Goal: Task Accomplishment & Management: Use online tool/utility

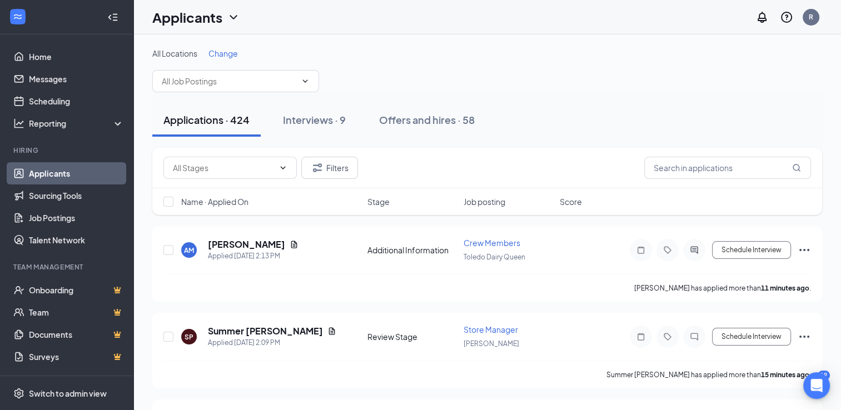
click at [218, 54] on span "Change" at bounding box center [223, 53] width 29 height 10
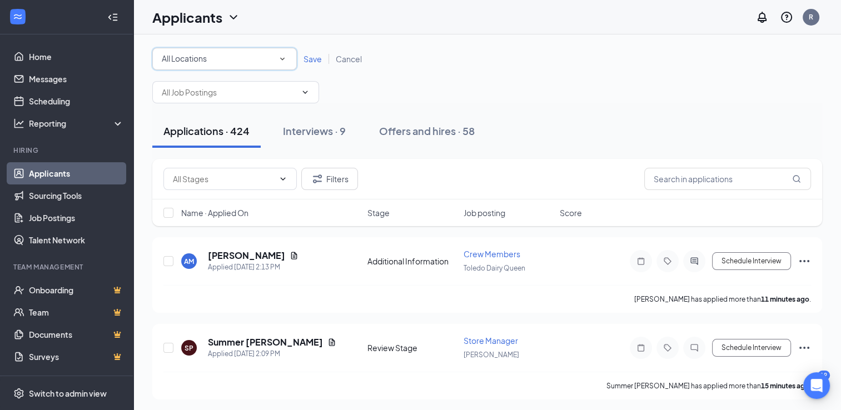
click at [211, 63] on div "All Locations" at bounding box center [225, 58] width 126 height 13
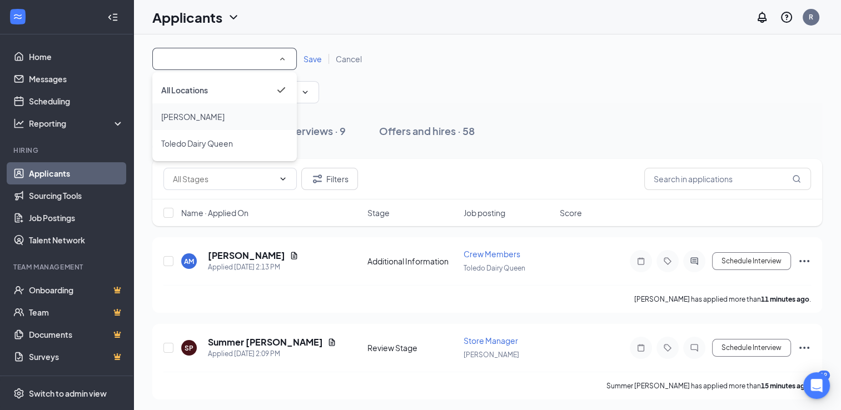
click at [191, 119] on div "[PERSON_NAME]" at bounding box center [224, 116] width 127 height 13
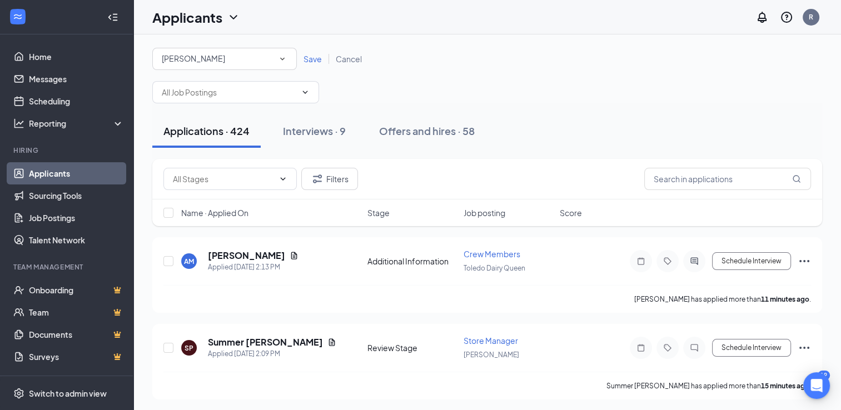
click at [313, 62] on span "Save" at bounding box center [313, 59] width 18 height 10
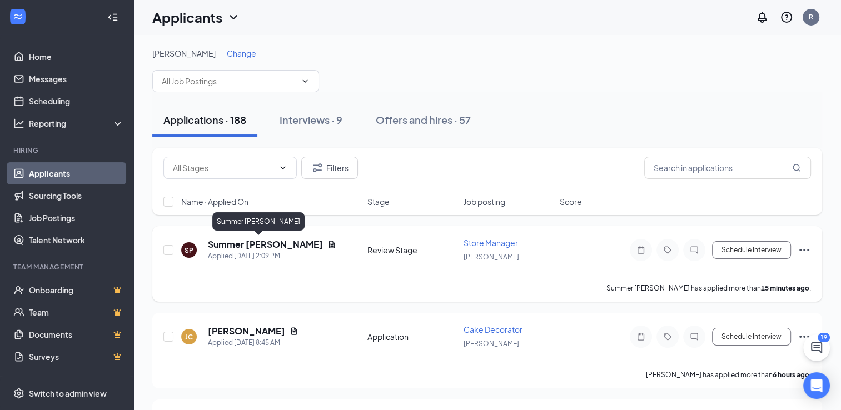
click at [242, 246] on h5 "Summer [PERSON_NAME]" at bounding box center [265, 245] width 115 height 12
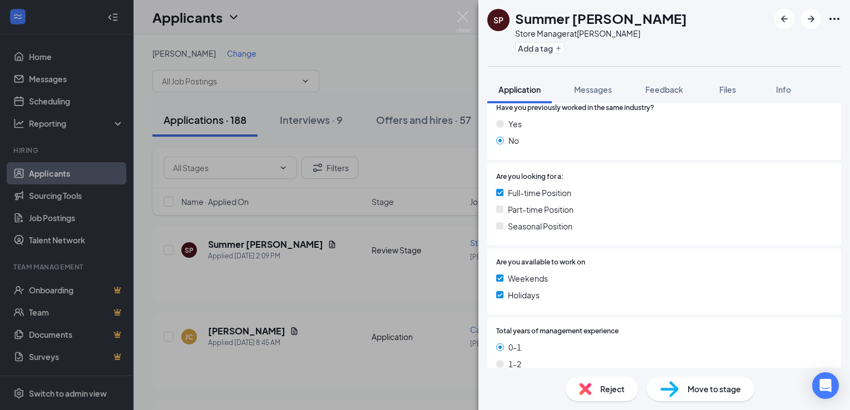
scroll to position [302, 0]
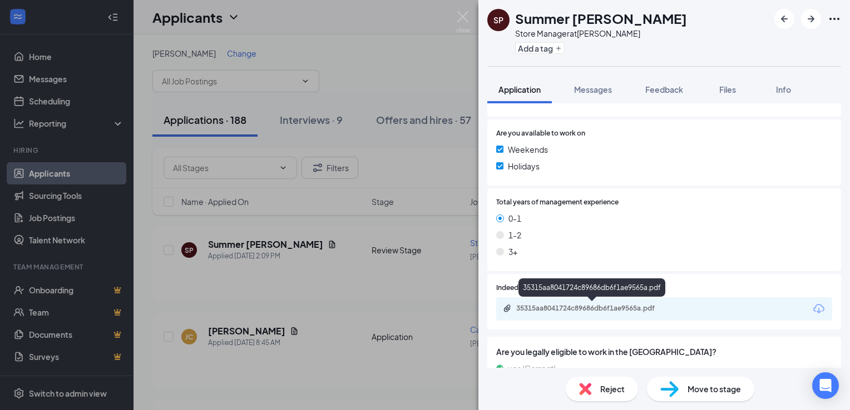
click at [545, 309] on div "35315aa8041724c89686db6f1ae9565a.pdf" at bounding box center [594, 308] width 156 height 9
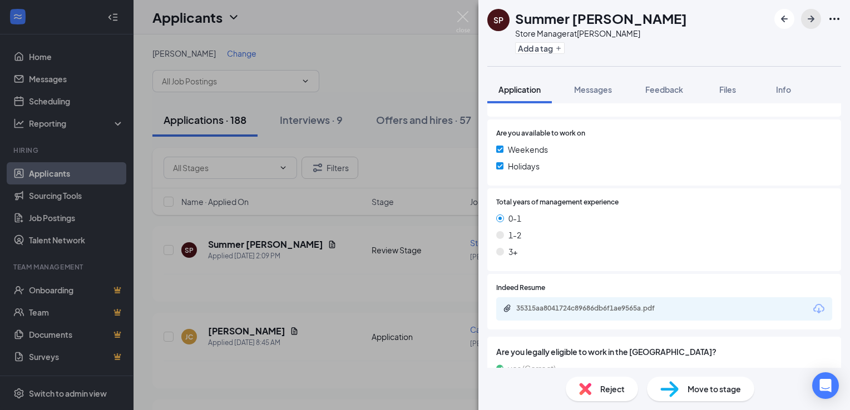
click at [805, 17] on icon "ArrowRight" at bounding box center [810, 18] width 13 height 13
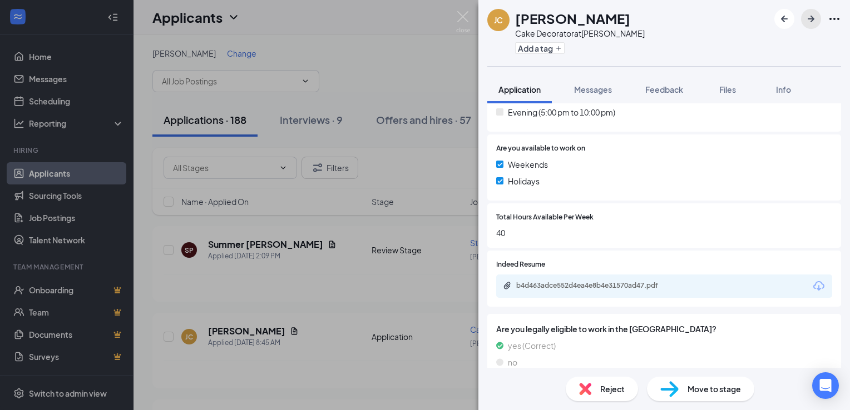
scroll to position [389, 0]
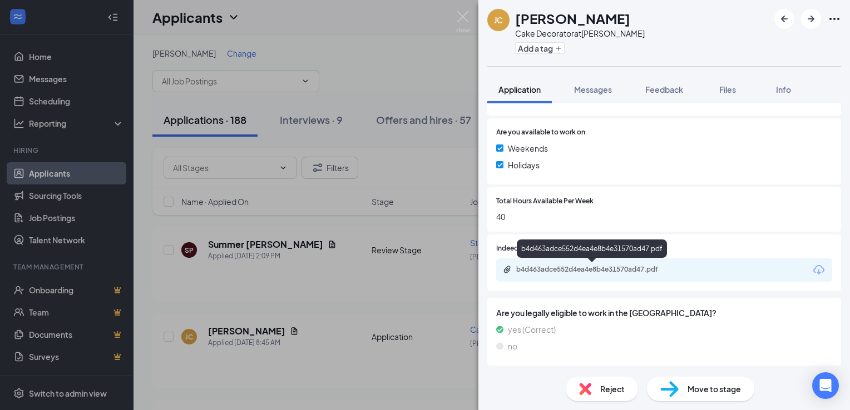
click at [599, 274] on div "b4d463adce552d4ea4e8b4e31570ad47.pdf" at bounding box center [593, 270] width 180 height 11
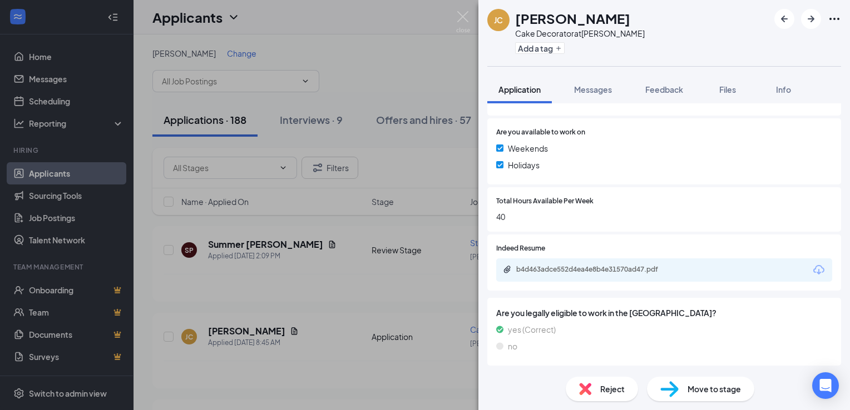
scroll to position [385, 0]
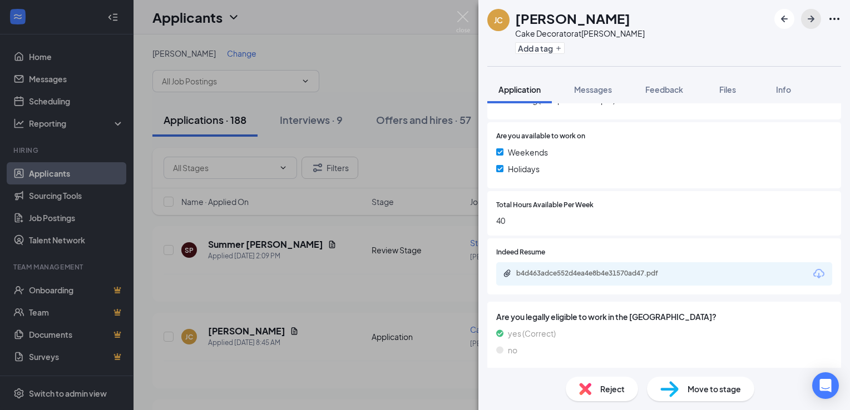
click at [804, 22] on icon "ArrowRight" at bounding box center [810, 18] width 13 height 13
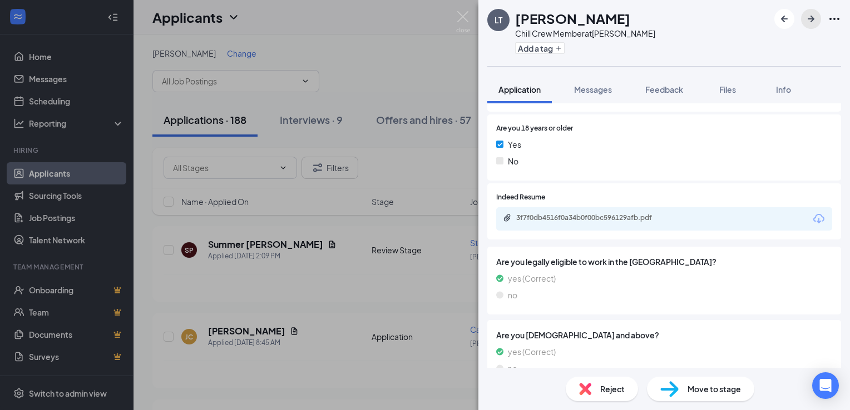
scroll to position [339, 0]
click at [648, 212] on div "3f7f0db4516f0a34b0f00bc596129afb.pdf" at bounding box center [594, 216] width 156 height 9
click at [781, 21] on icon "ArrowLeftNew" at bounding box center [783, 18] width 13 height 13
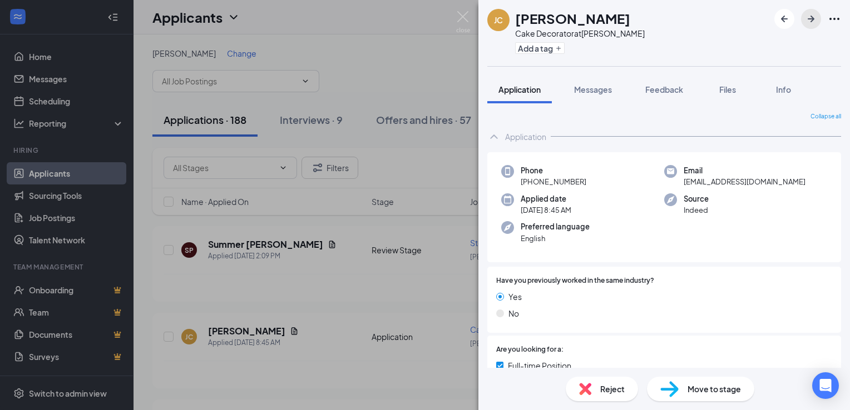
click at [807, 19] on icon "ArrowRight" at bounding box center [810, 19] width 7 height 7
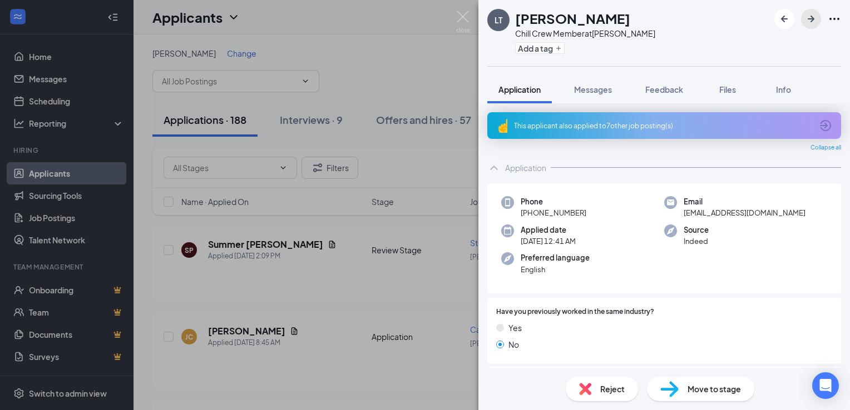
click at [807, 19] on icon "ArrowRight" at bounding box center [810, 19] width 7 height 7
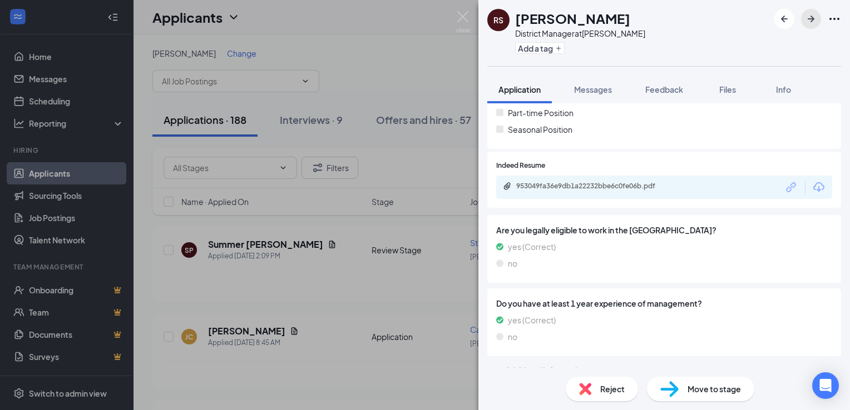
scroll to position [262, 0]
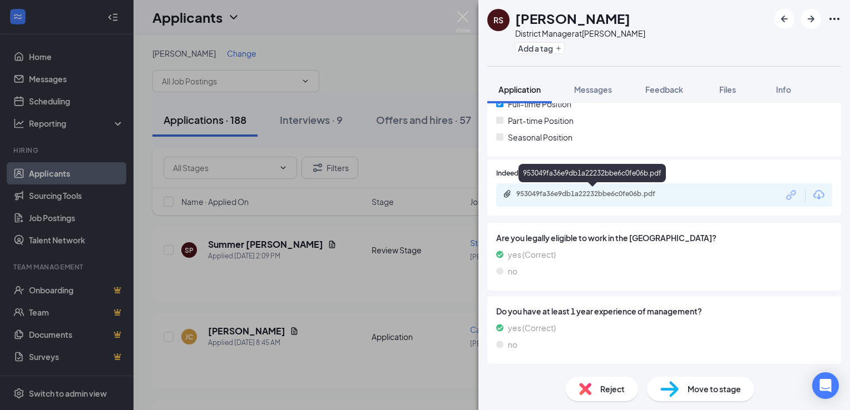
click at [636, 190] on div "953049fa36e9db1a22232bbe6c0fe06b.pdf" at bounding box center [594, 194] width 156 height 9
click at [815, 26] on button "button" at bounding box center [811, 19] width 20 height 20
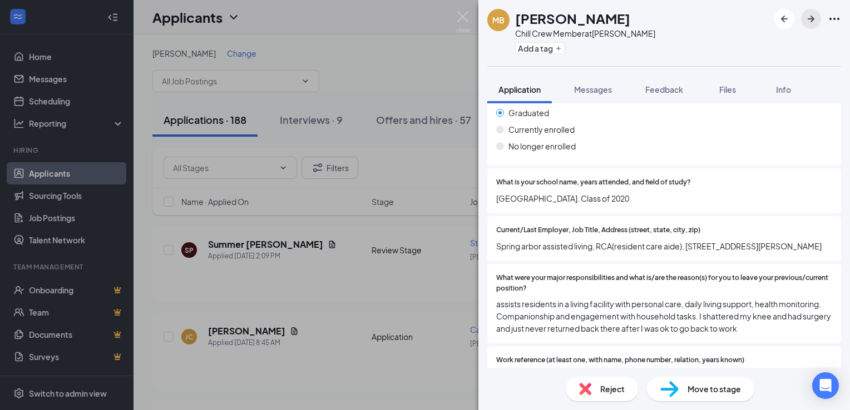
scroll to position [1085, 0]
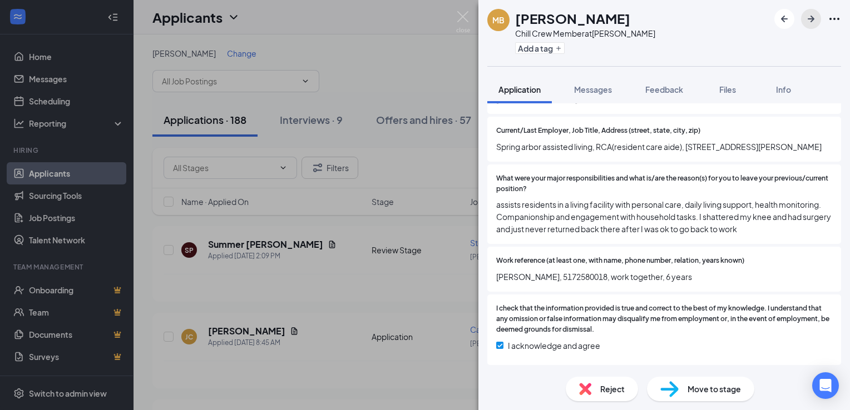
click at [810, 22] on icon "ArrowRight" at bounding box center [810, 18] width 13 height 13
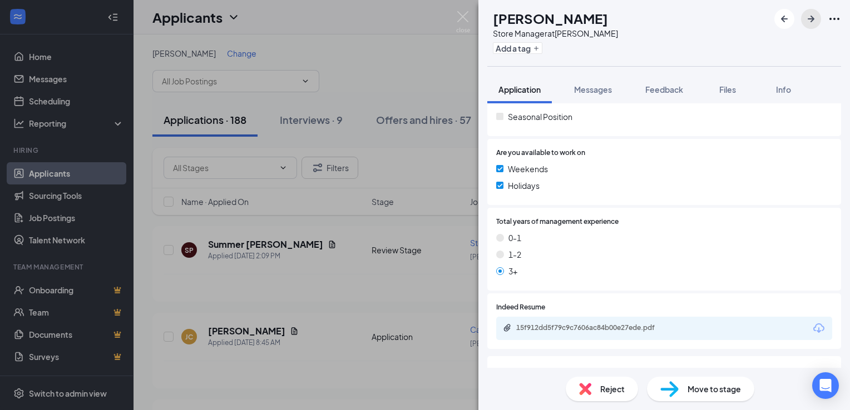
scroll to position [341, 0]
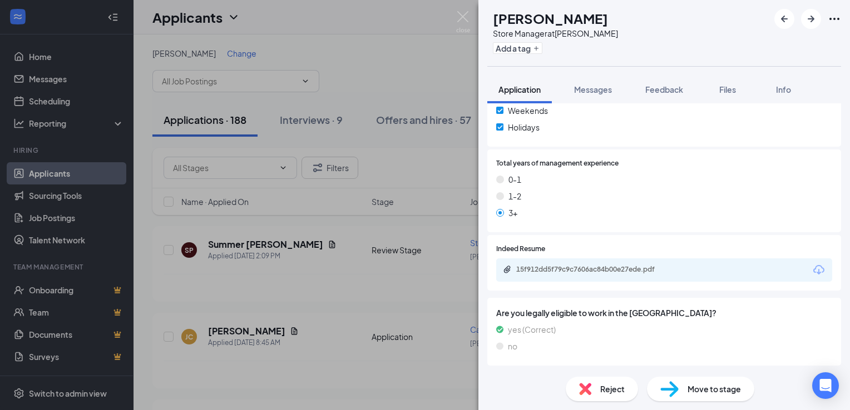
click at [589, 269] on div "15f912dd5f79c9c7606ac84b00e27ede.pdf" at bounding box center [594, 269] width 156 height 9
